Goal: Information Seeking & Learning: Learn about a topic

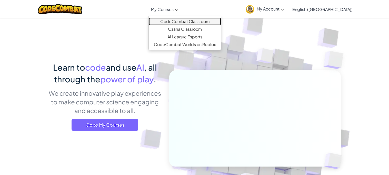
click at [181, 22] on link "CodeCombat Classroom" at bounding box center [185, 22] width 72 height 8
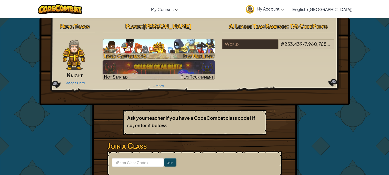
click at [161, 42] on h3 "CS1" at bounding box center [159, 47] width 112 height 12
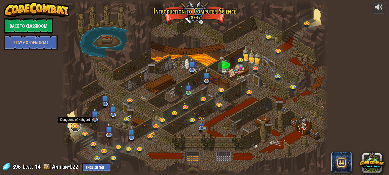
click at [75, 129] on link at bounding box center [76, 127] width 10 height 10
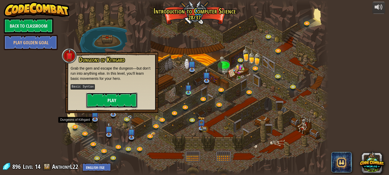
click at [109, 101] on button "Play" at bounding box center [111, 100] width 51 height 15
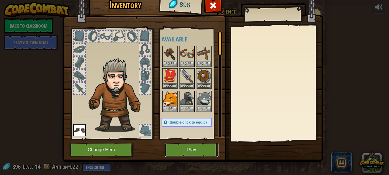
click at [188, 152] on button "Play" at bounding box center [192, 150] width 54 height 14
